Goal: Task Accomplishment & Management: Manage account settings

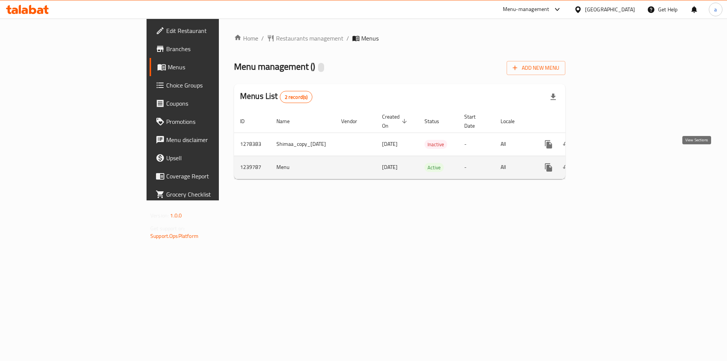
click at [608, 163] on icon "enhanced table" at bounding box center [603, 167] width 9 height 9
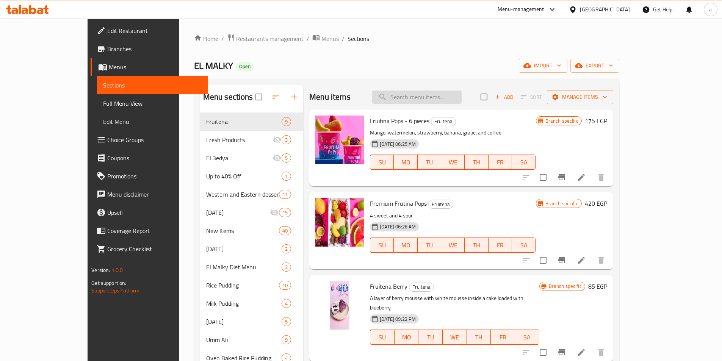
click at [441, 99] on input "search" at bounding box center [416, 97] width 89 height 13
type input "l"
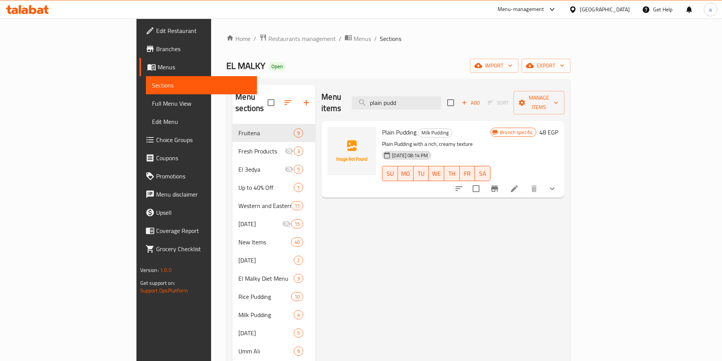
type input "plain pudd"
click at [493, 126] on div "Plain Pudding Milk Pudding Plain Pudding with a rich, creamy texture 25-06-2024…" at bounding box center [436, 159] width 114 height 71
click at [519, 184] on icon at bounding box center [514, 188] width 9 height 9
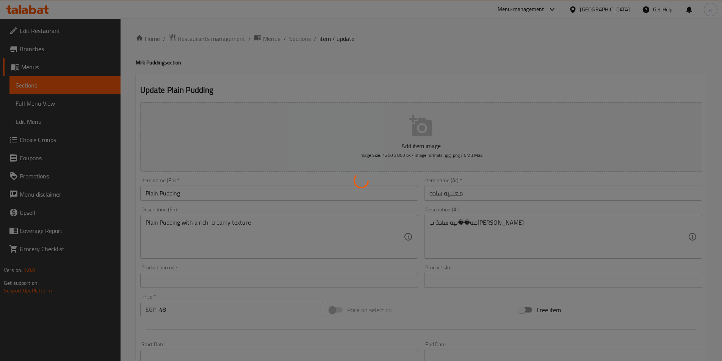
type input "الإضافات:"
type input "0"
type input "4"
type input "إضافة أيس كريم:"
type input "0"
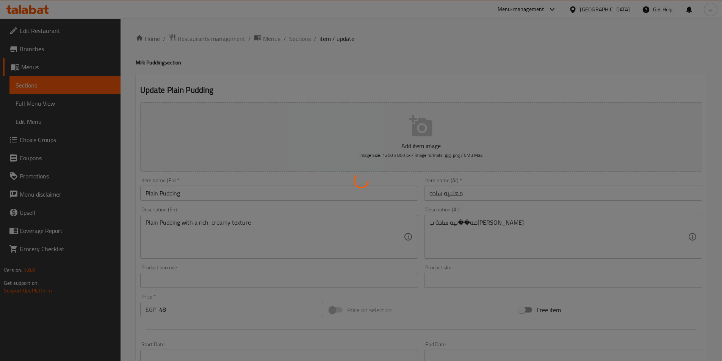
type input "6"
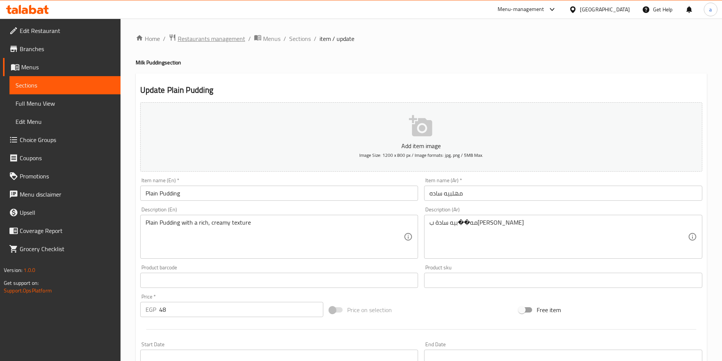
click at [206, 35] on span "Restaurants management" at bounding box center [211, 38] width 67 height 9
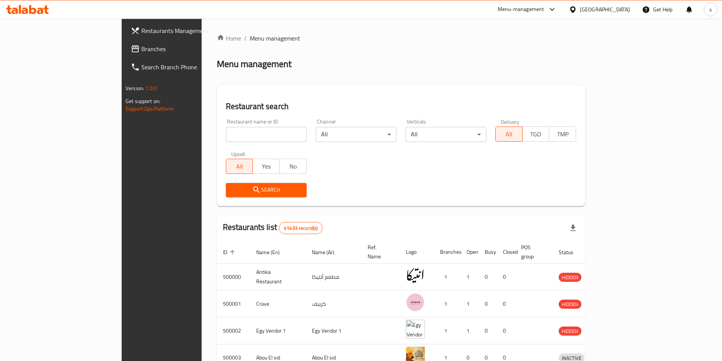
click at [125, 53] on link "Branches" at bounding box center [183, 49] width 117 height 18
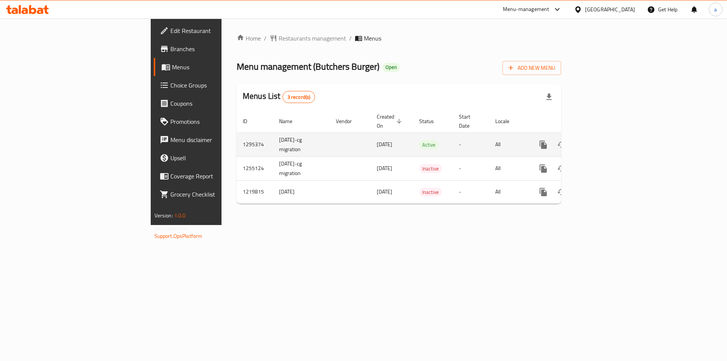
click at [603, 140] on icon "enhanced table" at bounding box center [598, 144] width 9 height 9
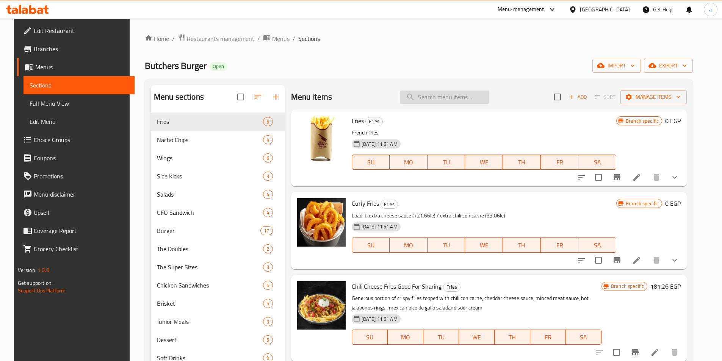
click at [431, 93] on input "search" at bounding box center [444, 97] width 89 height 13
paste input "Coleslaw"
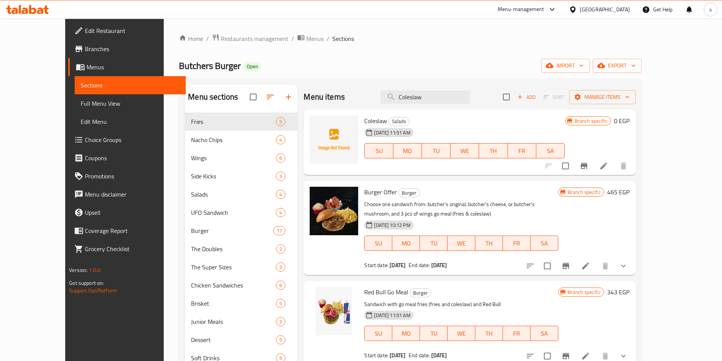
type input "Coleslaw"
click at [614, 169] on li at bounding box center [603, 166] width 21 height 14
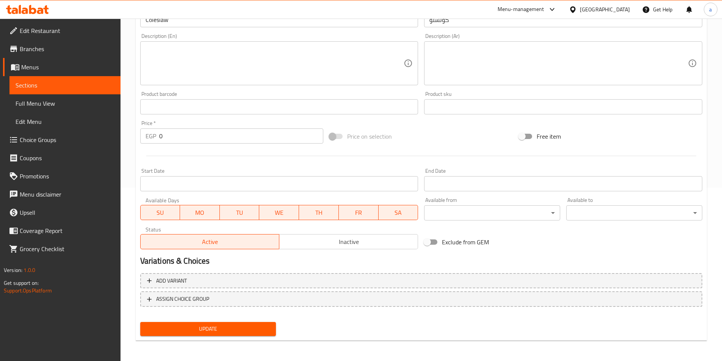
scroll to position [174, 0]
click at [313, 262] on h2 "Variations & Choices" at bounding box center [421, 260] width 562 height 11
click at [330, 265] on h2 "Variations & Choices" at bounding box center [421, 260] width 562 height 11
click at [658, 257] on h2 "Variations & Choices" at bounding box center [421, 260] width 562 height 11
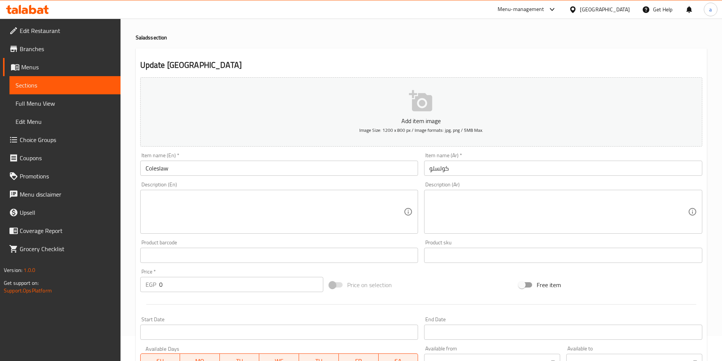
scroll to position [0, 0]
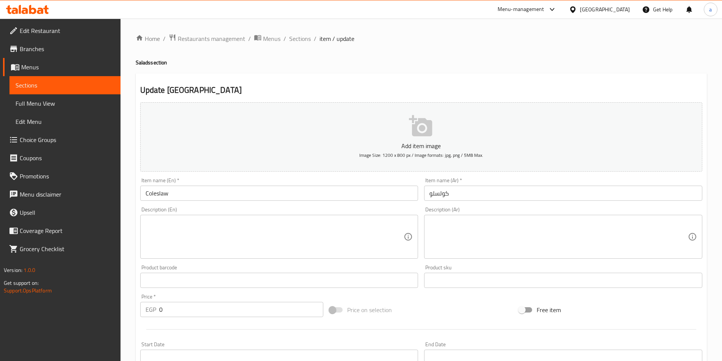
click at [70, 29] on span "Edit Restaurant" at bounding box center [67, 30] width 95 height 9
